Goal: Task Accomplishment & Management: Use online tool/utility

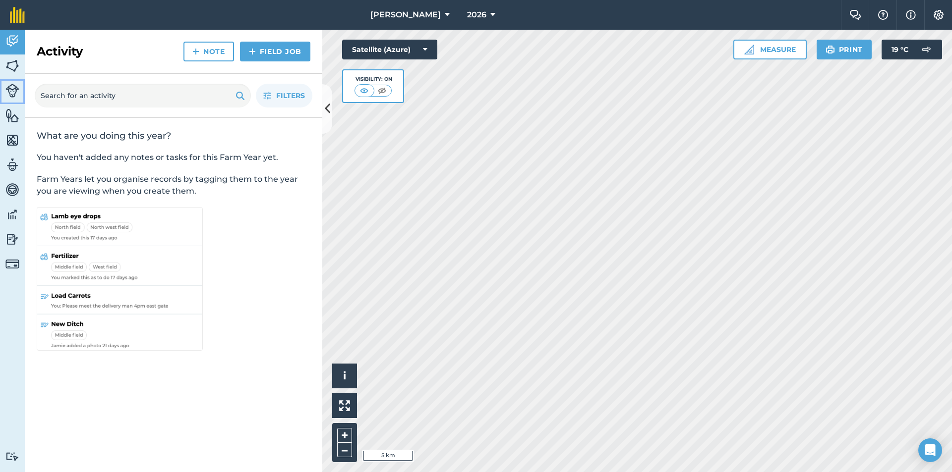
click at [13, 94] on img at bounding box center [12, 91] width 14 height 14
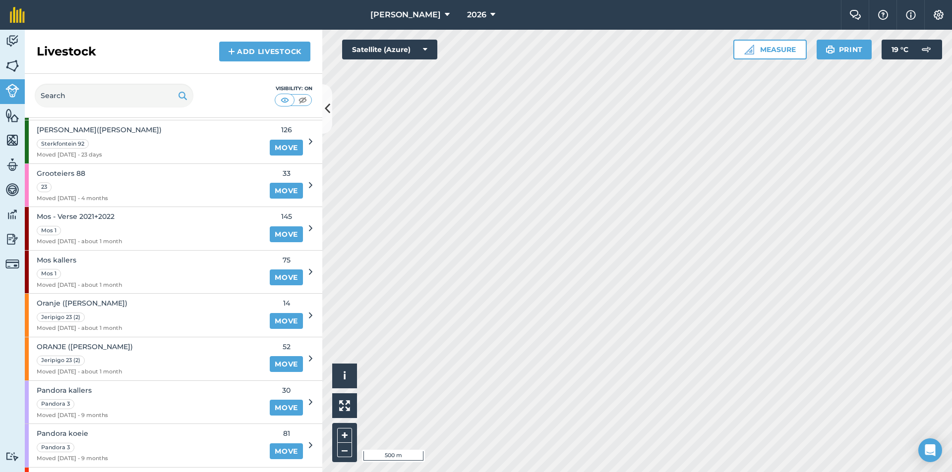
scroll to position [297, 0]
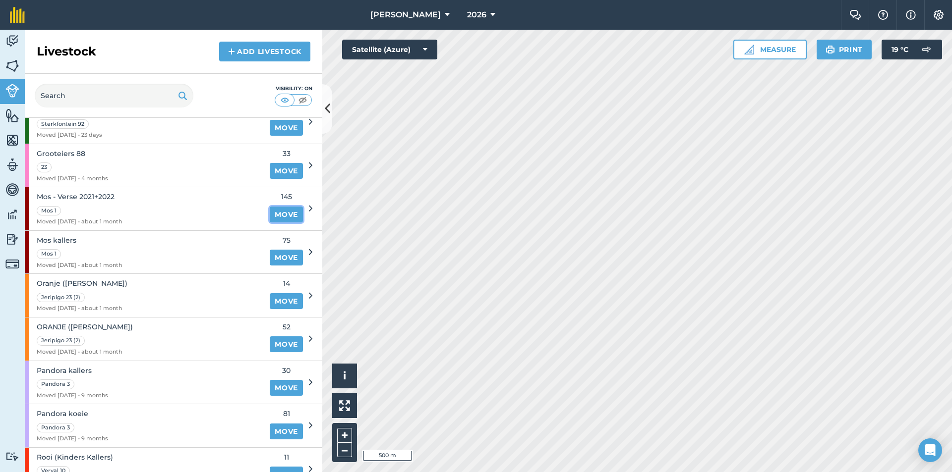
click at [274, 209] on link "Move" at bounding box center [286, 215] width 33 height 16
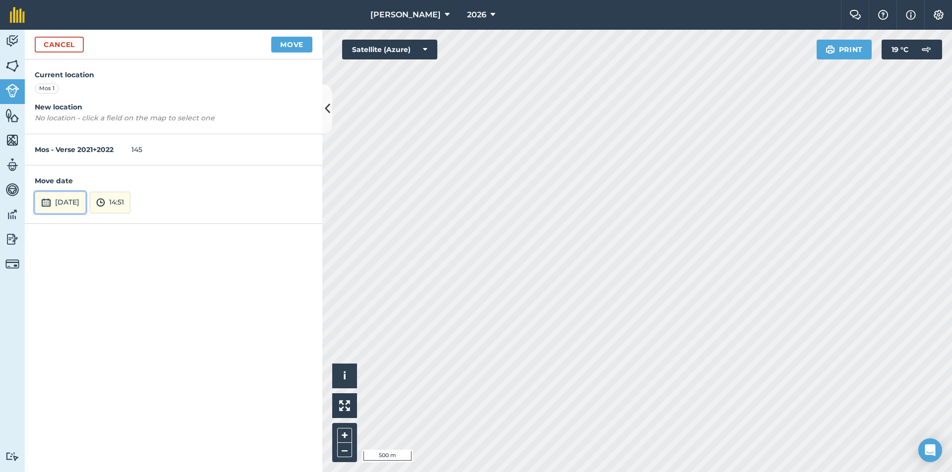
click at [86, 205] on button "[DATE]" at bounding box center [60, 203] width 51 height 22
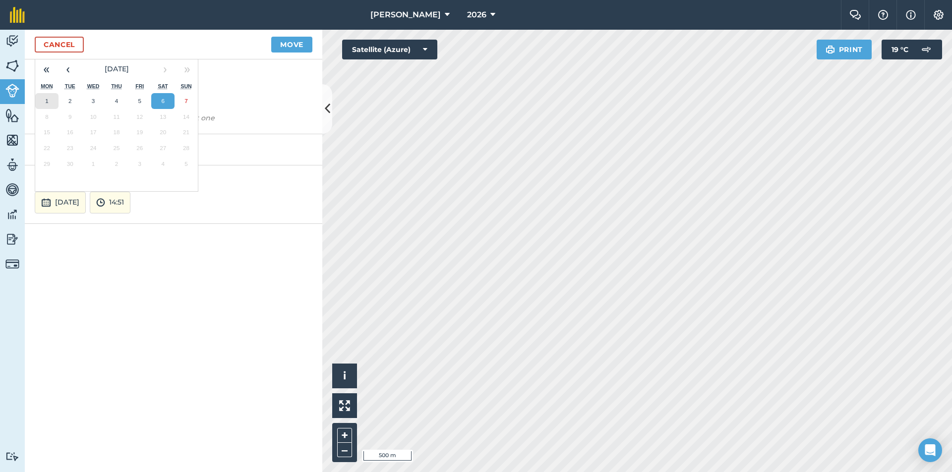
click at [48, 99] on abbr "1" at bounding box center [46, 101] width 3 height 6
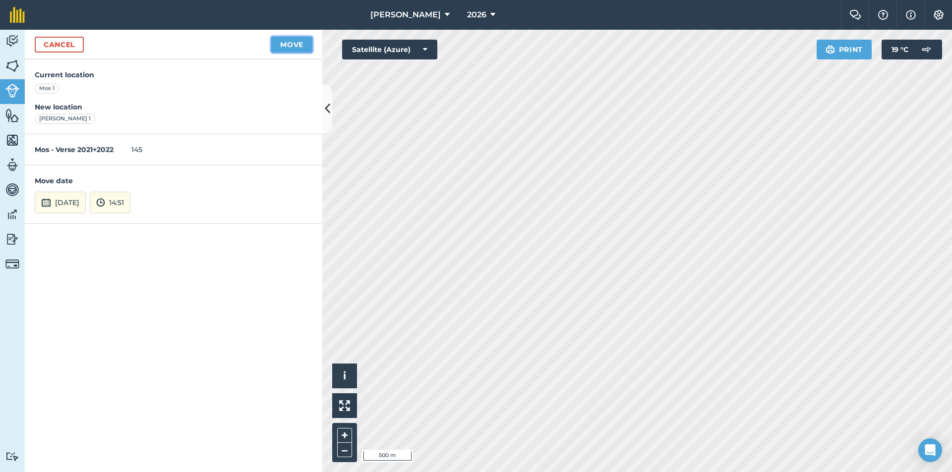
click at [298, 40] on button "Move" at bounding box center [291, 45] width 41 height 16
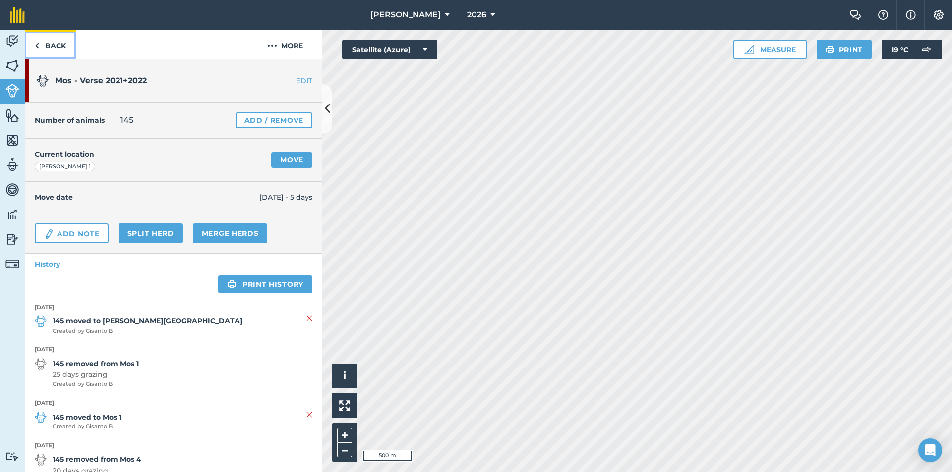
click at [38, 43] on img at bounding box center [37, 46] width 4 height 12
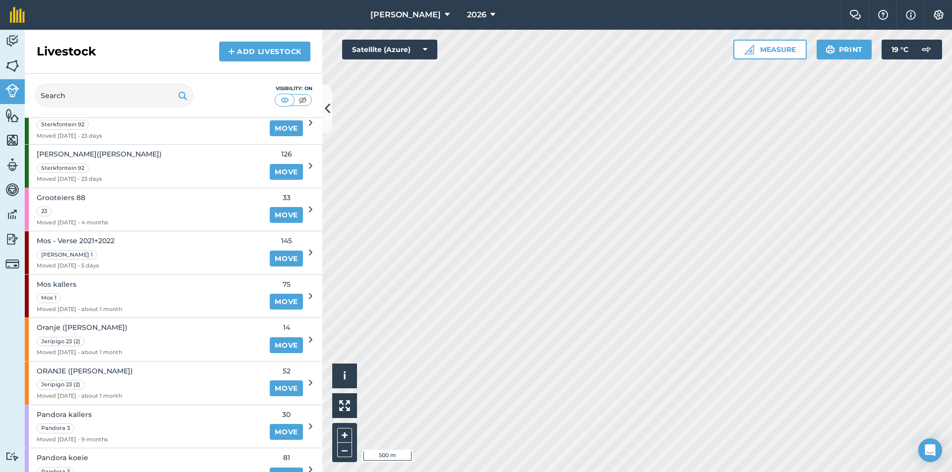
scroll to position [297, 0]
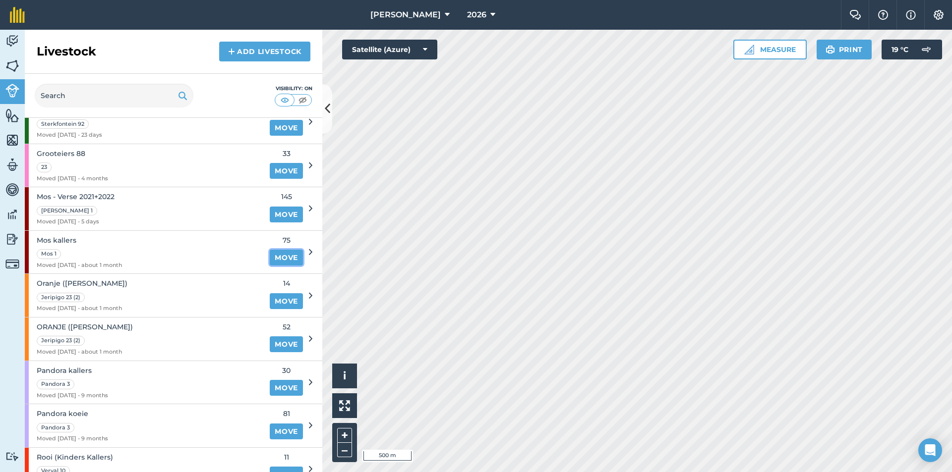
click at [275, 260] on link "Move" at bounding box center [286, 258] width 33 height 16
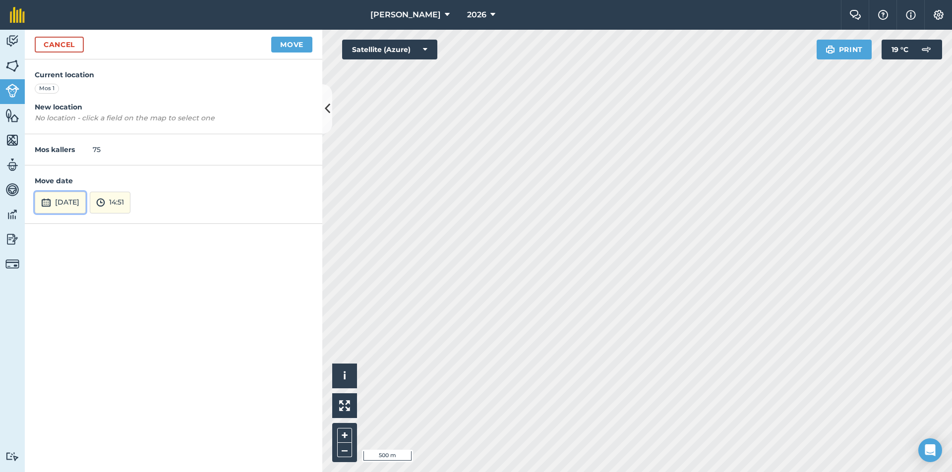
click at [85, 197] on button "[DATE]" at bounding box center [60, 203] width 51 height 22
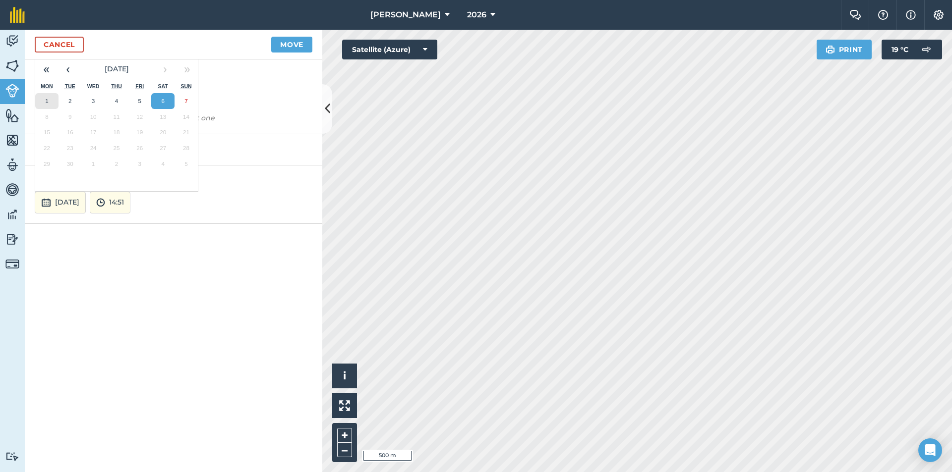
click at [48, 100] on abbr "1" at bounding box center [46, 101] width 3 height 6
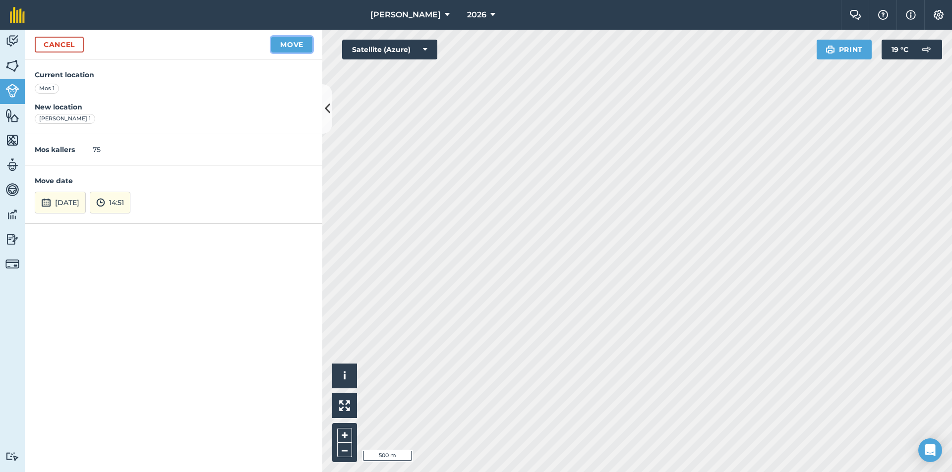
click at [280, 46] on button "Move" at bounding box center [291, 45] width 41 height 16
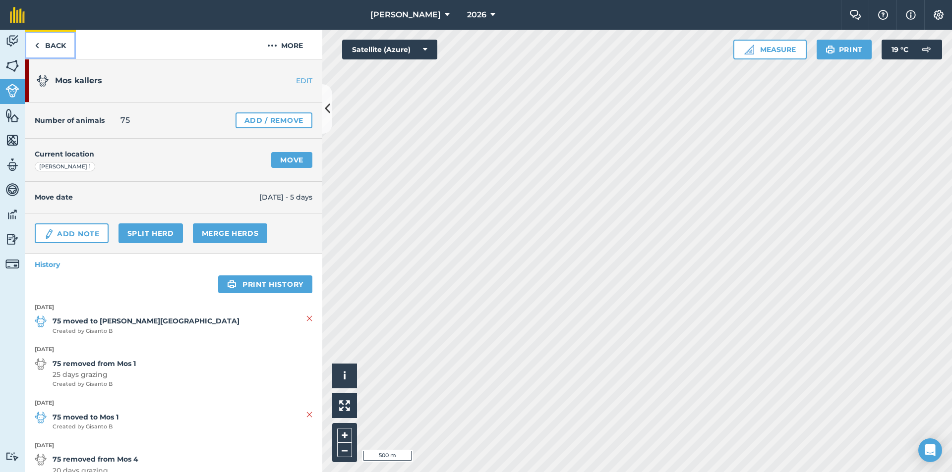
click at [37, 40] on img at bounding box center [37, 46] width 4 height 12
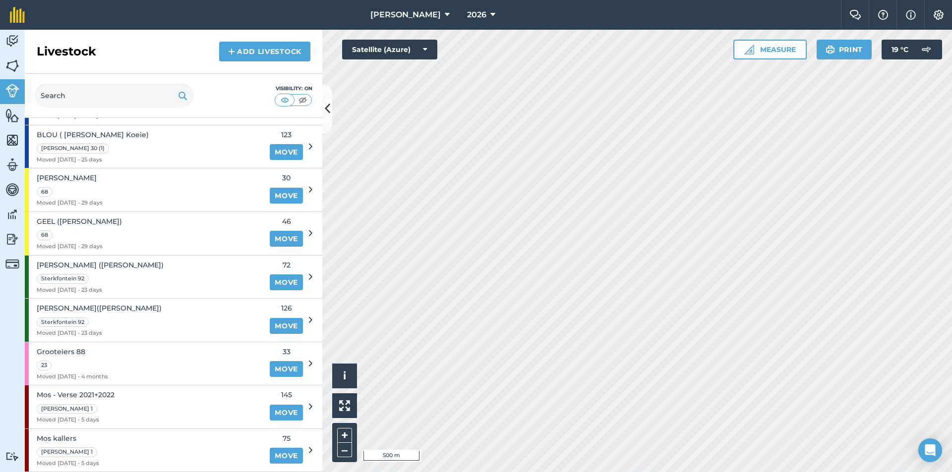
scroll to position [50, 0]
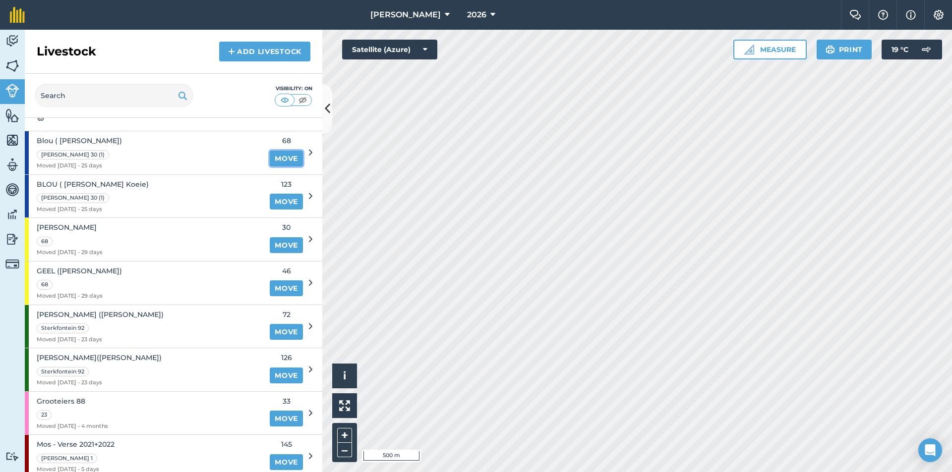
click at [272, 160] on link "Move" at bounding box center [286, 159] width 33 height 16
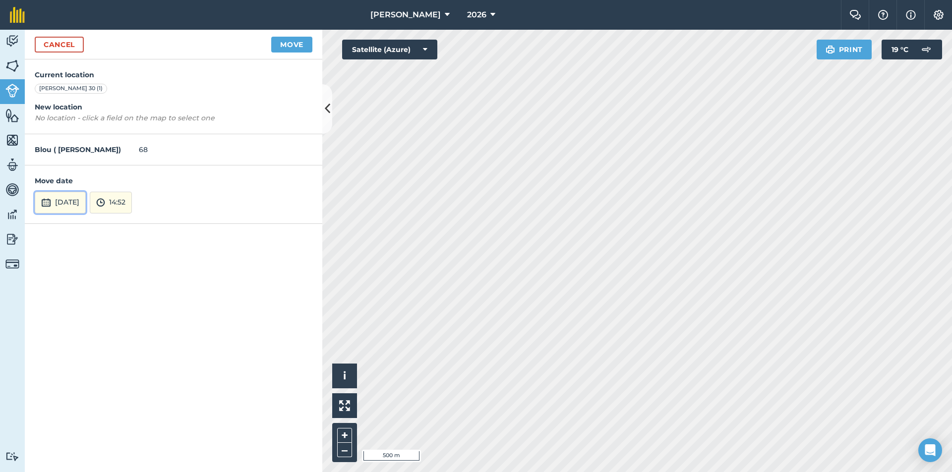
click at [74, 203] on button "[DATE]" at bounding box center [60, 203] width 51 height 22
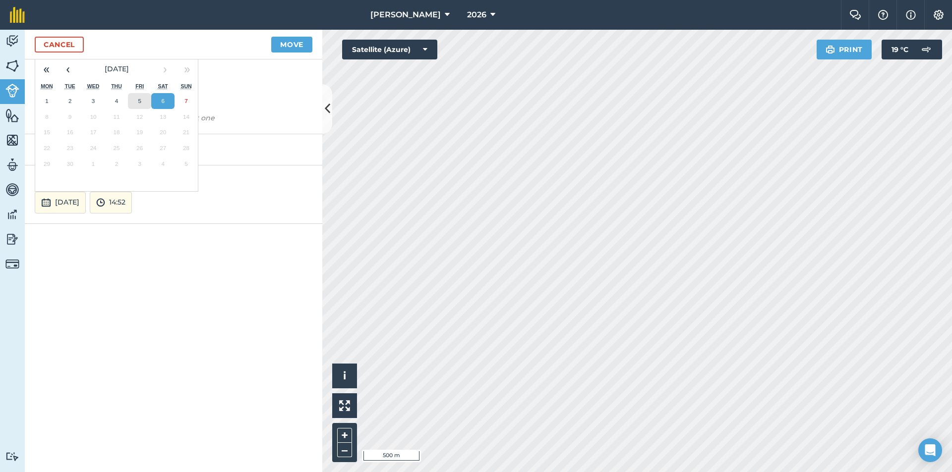
click at [135, 97] on button "5" at bounding box center [139, 101] width 23 height 16
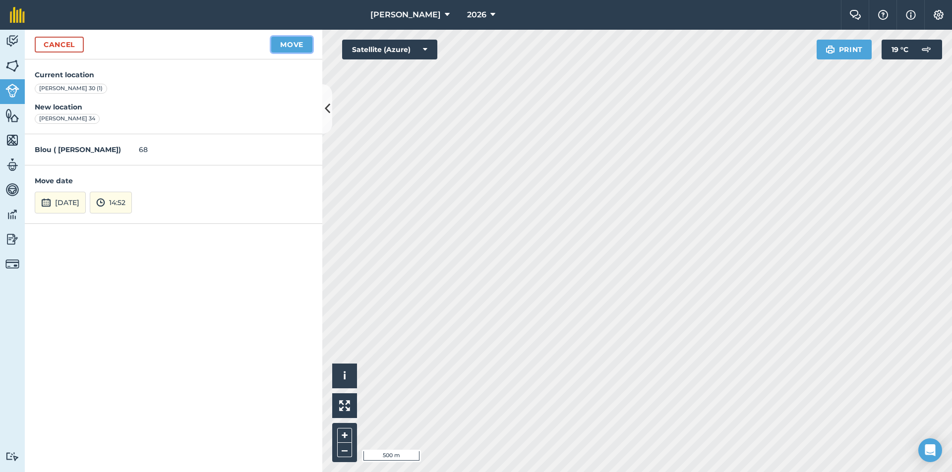
click at [290, 49] on button "Move" at bounding box center [291, 45] width 41 height 16
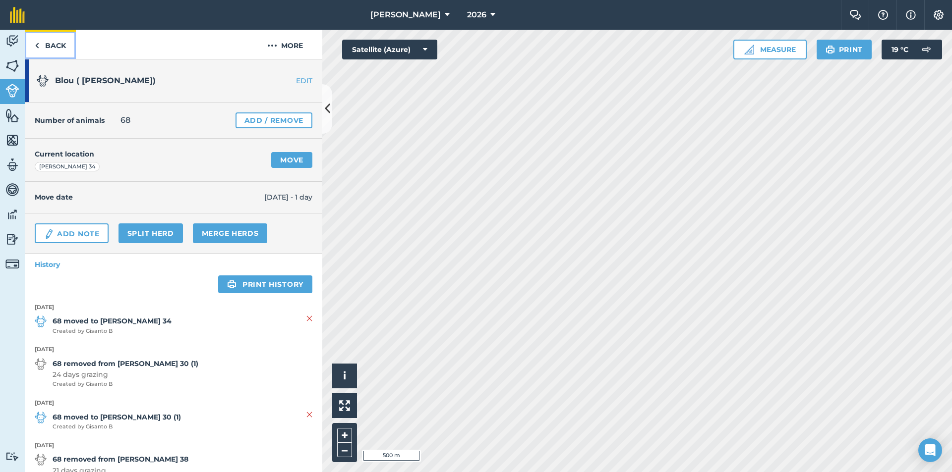
click at [41, 46] on link "Back" at bounding box center [50, 44] width 51 height 29
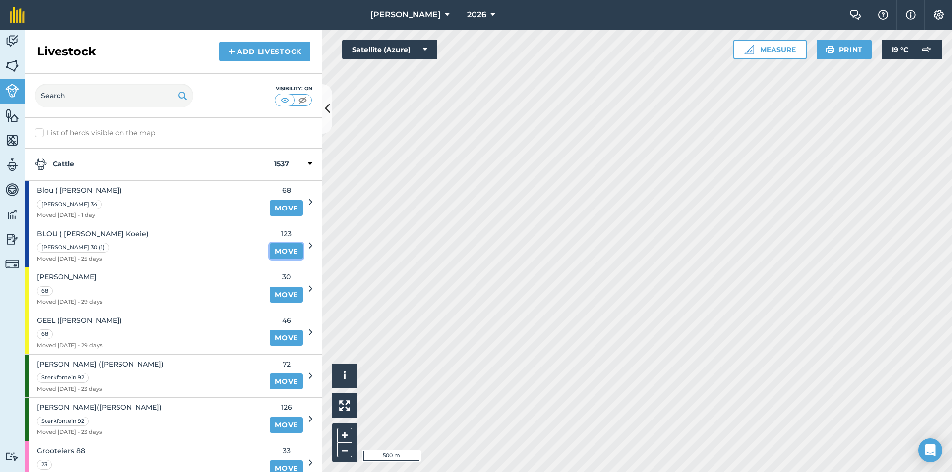
click at [282, 250] on link "Move" at bounding box center [286, 251] width 33 height 16
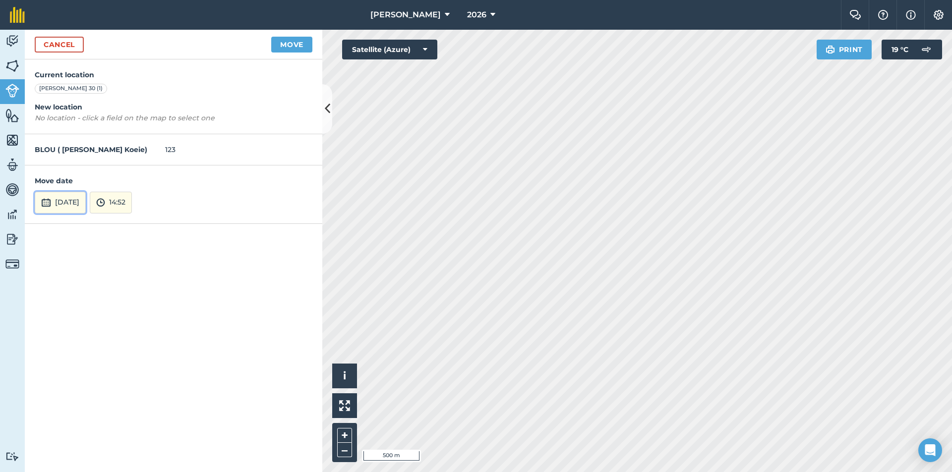
click at [65, 202] on button "[DATE]" at bounding box center [60, 203] width 51 height 22
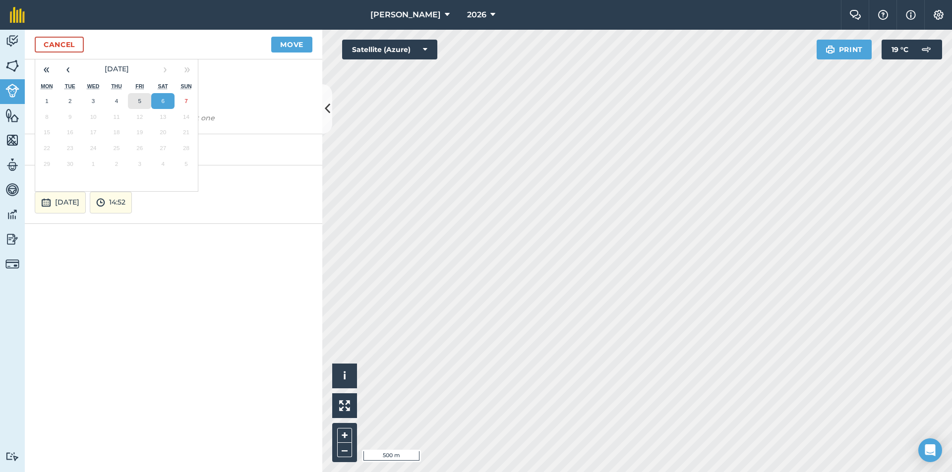
click at [136, 107] on button "5" at bounding box center [139, 101] width 23 height 16
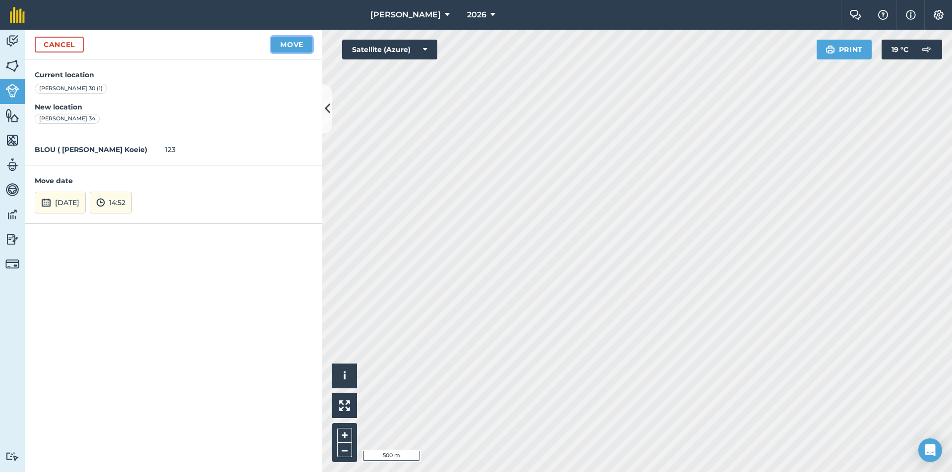
click at [285, 45] on button "Move" at bounding box center [291, 45] width 41 height 16
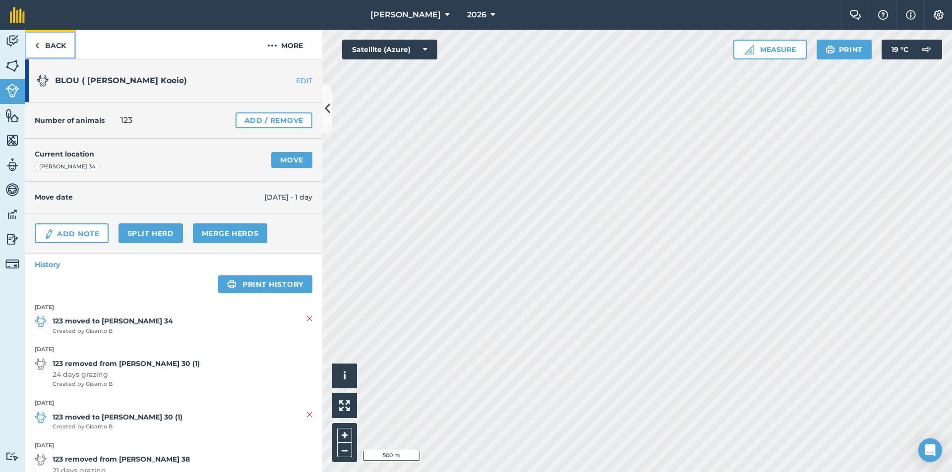
click at [39, 47] on img at bounding box center [37, 46] width 4 height 12
